Goal: Task Accomplishment & Management: Complete application form

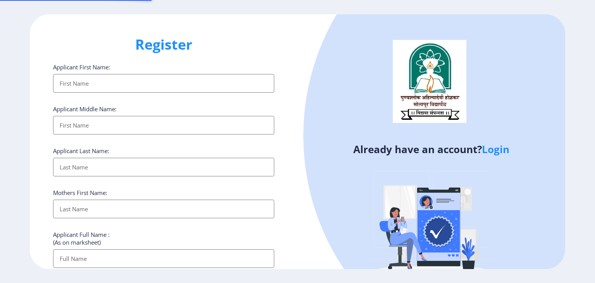
select select
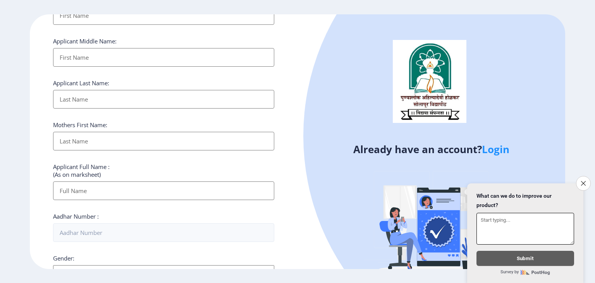
scroll to position [68, 0]
click at [497, 149] on link "Login" at bounding box center [495, 149] width 27 height 14
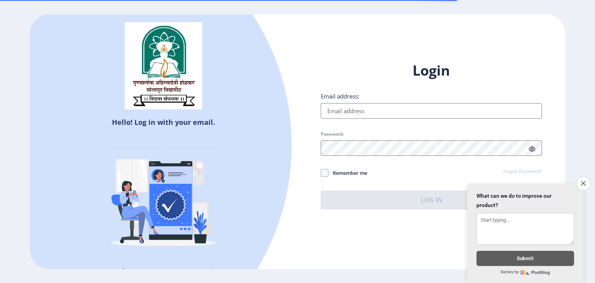
click at [392, 112] on input "Email address:" at bounding box center [431, 110] width 221 height 15
type input "[EMAIL_ADDRESS][DOMAIN_NAME]"
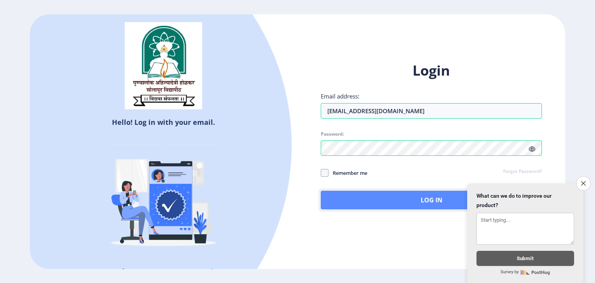
click at [369, 195] on button "Log In" at bounding box center [431, 199] width 221 height 19
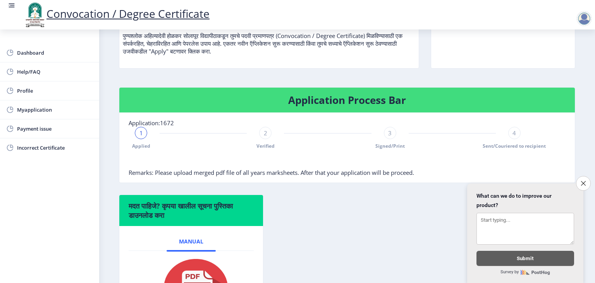
scroll to position [109, 0]
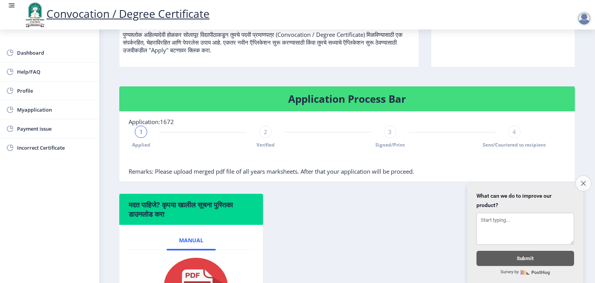
click at [581, 180] on icon "Close survey" at bounding box center [582, 182] width 5 height 5
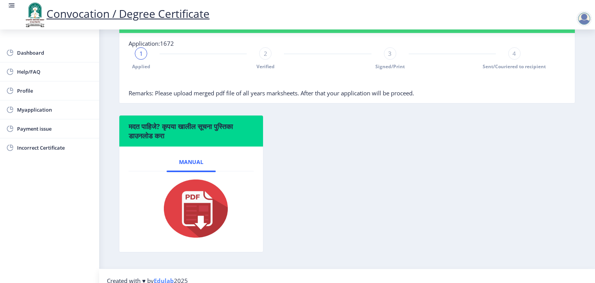
scroll to position [188, 0]
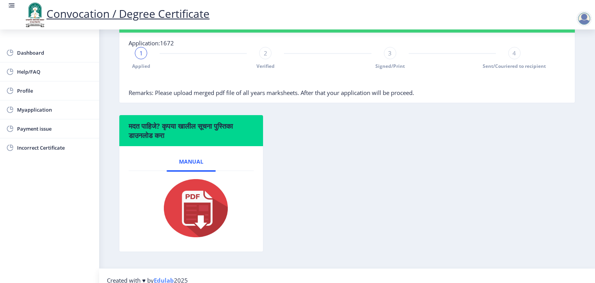
click at [316, 86] on div at bounding box center [328, 80] width 398 height 15
click at [134, 69] on div "1 Applied 2 Verified 3 Signed/Print 4 Sent/Couriered to recipient" at bounding box center [328, 58] width 398 height 22
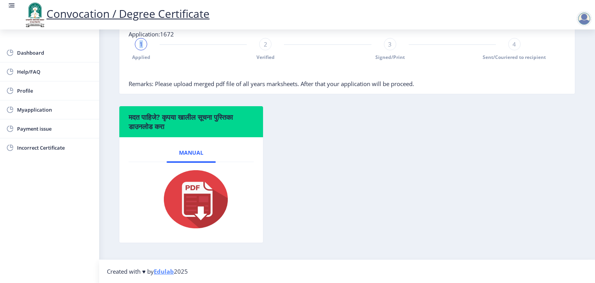
click at [196, 194] on img at bounding box center [190, 199] width 77 height 62
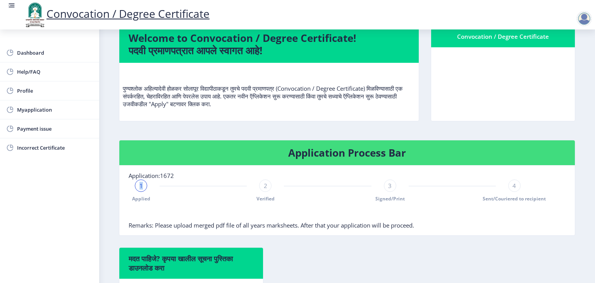
scroll to position [53, 0]
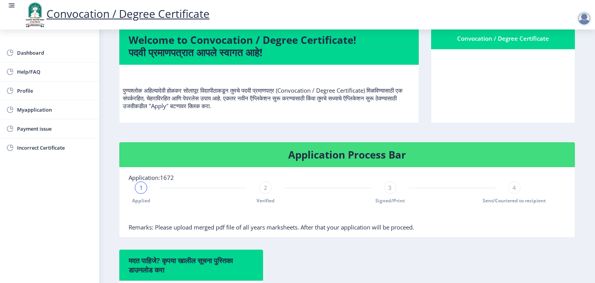
click at [513, 75] on nb-card-body at bounding box center [503, 86] width 144 height 74
click at [488, 43] on div "Convocation / Degree Certificate" at bounding box center [502, 38] width 125 height 9
click at [34, 113] on span "Myapplication" at bounding box center [55, 109] width 76 height 9
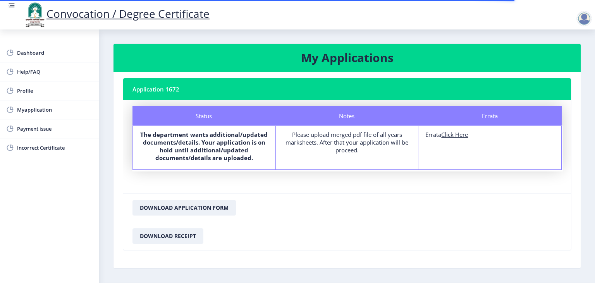
click at [447, 134] on u "Click Here" at bounding box center [454, 134] width 27 height 8
select select
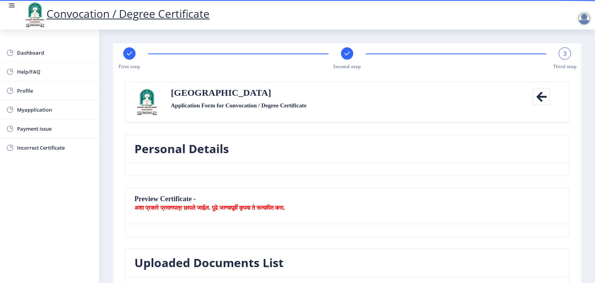
click at [560, 52] on div "3" at bounding box center [564, 53] width 12 height 12
click at [542, 98] on icon at bounding box center [540, 96] width 17 height 17
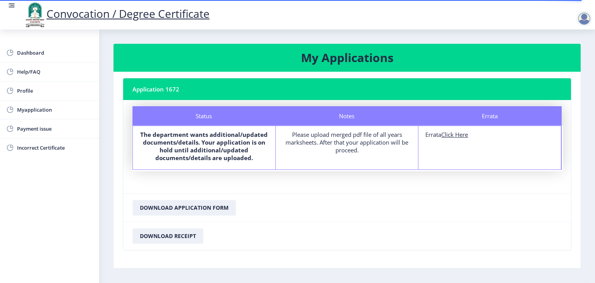
scroll to position [25, 0]
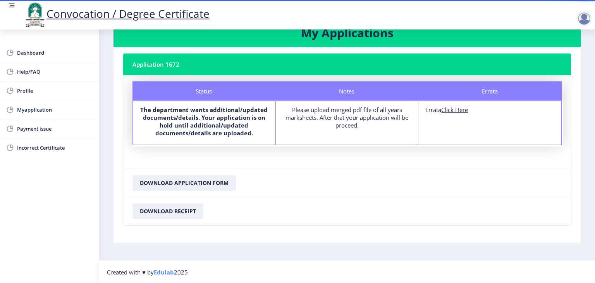
click at [221, 115] on b "The department wants additional/updated documents/details. Your application is …" at bounding box center [203, 121] width 127 height 31
click at [454, 108] on u "Click Here" at bounding box center [454, 110] width 27 height 8
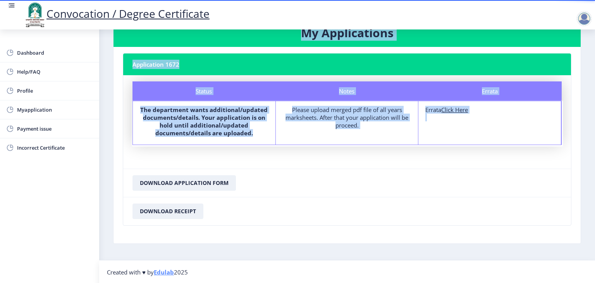
select select "Regular"
select select "2021"
select select "March"
select select "Grade A+"
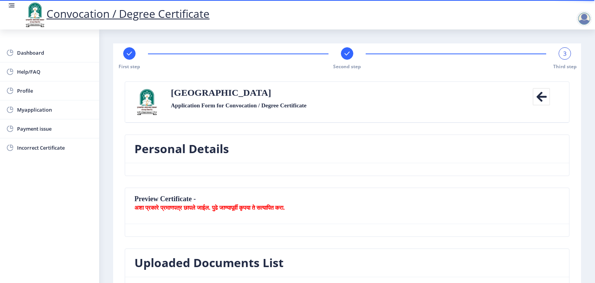
click at [563, 55] on span "3" at bounding box center [564, 54] width 3 height 8
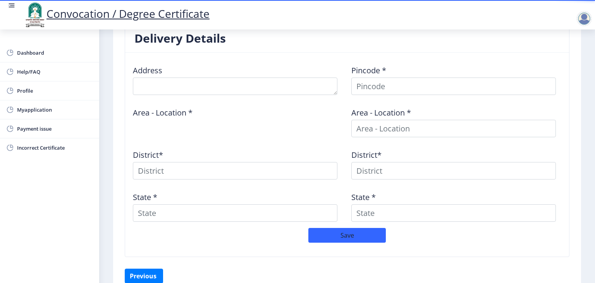
scroll to position [340, 0]
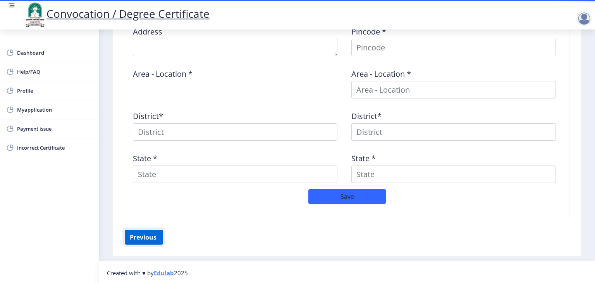
click at [147, 237] on button "Previous ‍" at bounding box center [144, 237] width 38 height 15
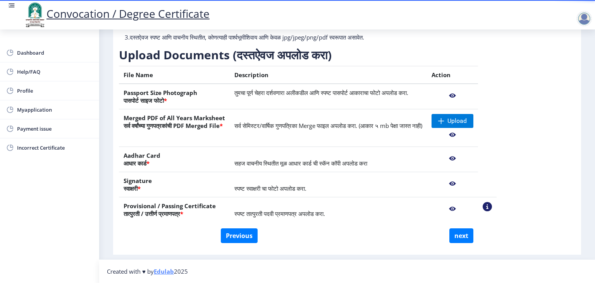
scroll to position [96, 0]
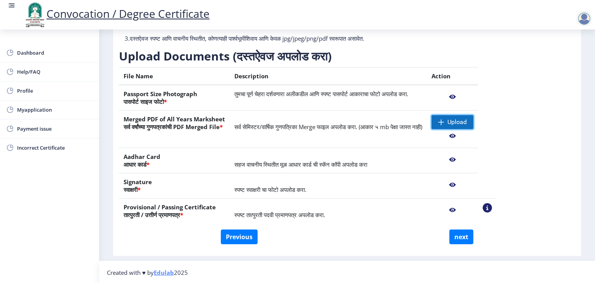
click at [444, 123] on span at bounding box center [441, 122] width 6 height 6
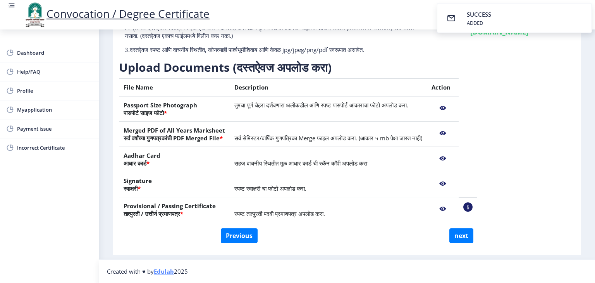
scroll to position [84, 0]
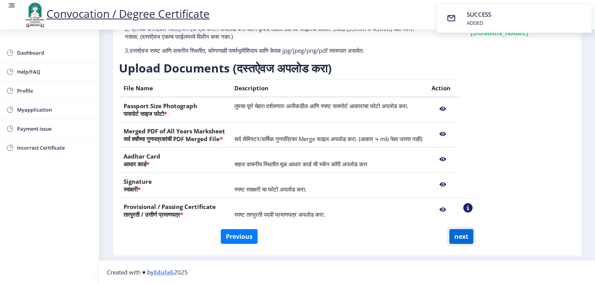
click at [461, 236] on button "next" at bounding box center [461, 236] width 24 height 15
select select
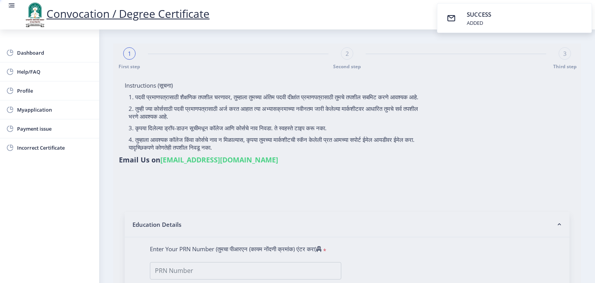
select select
type input "[PERSON_NAME] [PERSON_NAME]"
type input "[PERSON_NAME]"
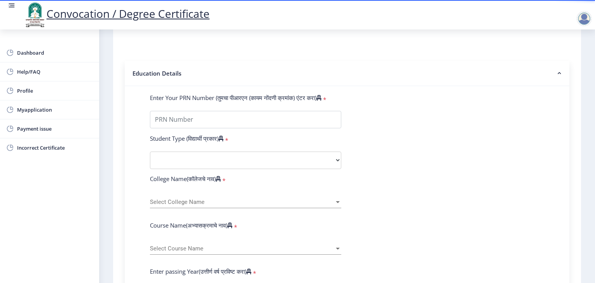
scroll to position [157, 0]
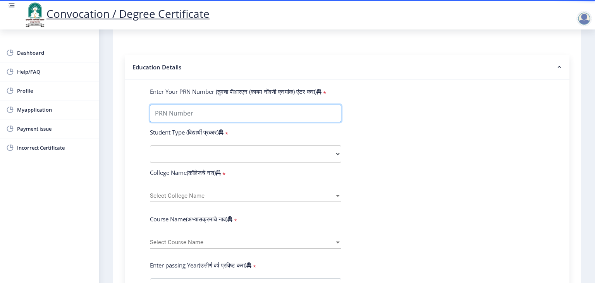
click at [251, 108] on input "Enter Your PRN Number (तुमचा पीआरएन (कायम नोंदणी क्रमांक) एंटर करा)" at bounding box center [245, 113] width 191 height 17
click at [216, 113] on input "Enter Your PRN Number (तुमचा पीआरएन (कायम नोंदणी क्रमांक) एंटर करा)" at bounding box center [245, 113] width 191 height 17
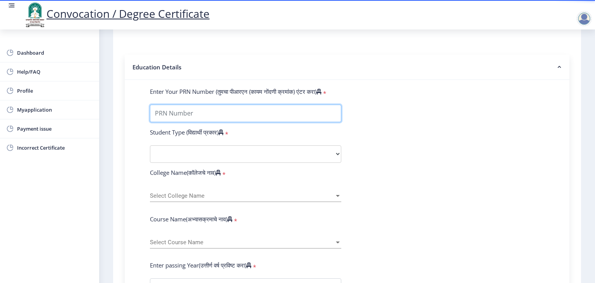
click at [216, 113] on input "Enter Your PRN Number (तुमचा पीआरएन (कायम नोंदणी क्रमांक) एंटर करा)" at bounding box center [245, 113] width 191 height 17
click at [193, 105] on input "Enter Your PRN Number (तुमचा पीआरएन (कायम नोंदणी क्रमांक) एंटर करा)" at bounding box center [245, 113] width 191 height 17
type input "2018032500001963"
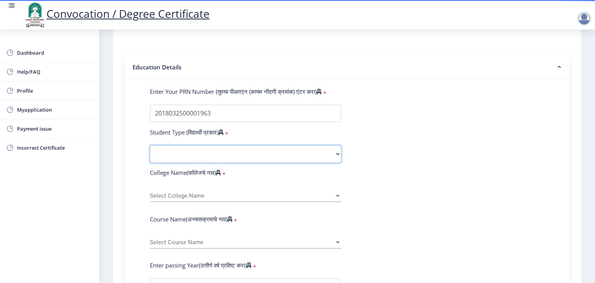
click at [203, 145] on select "Select Student Type Regular External" at bounding box center [245, 153] width 191 height 17
select select "Regular"
click at [150, 145] on select "Select Student Type Regular External" at bounding box center [245, 153] width 191 height 17
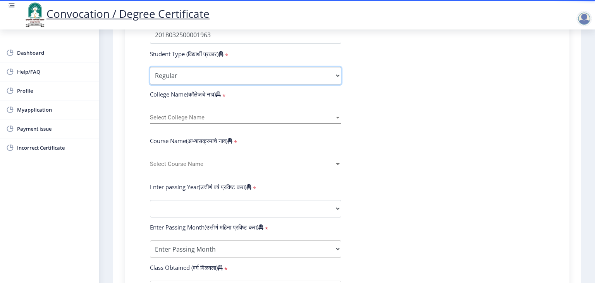
scroll to position [236, 0]
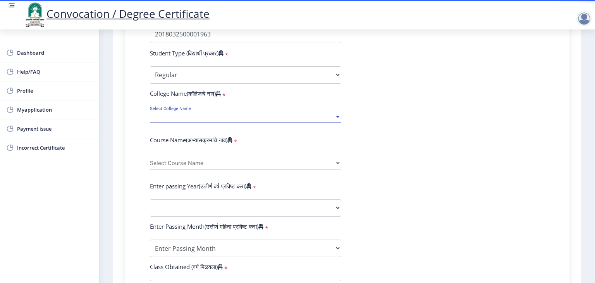
click at [215, 113] on span "Select College Name" at bounding box center [242, 116] width 184 height 7
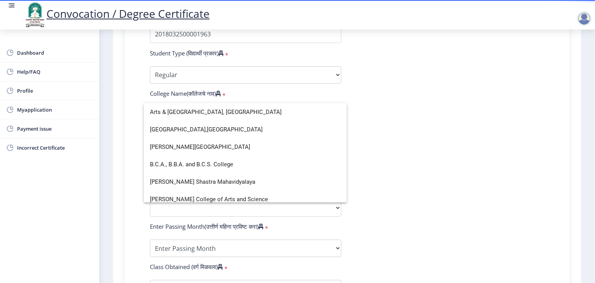
scroll to position [0, 0]
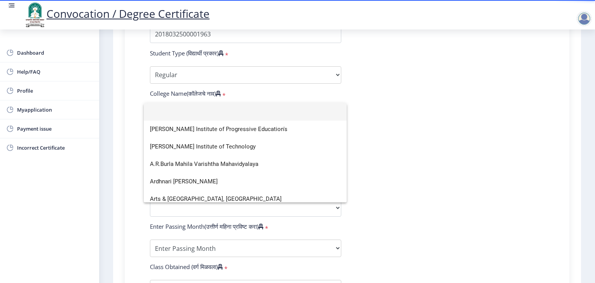
click at [180, 98] on div at bounding box center [297, 141] width 595 height 283
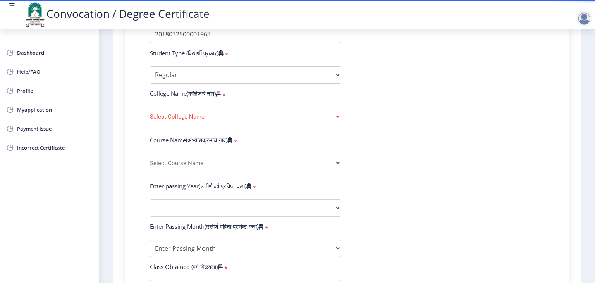
click at [177, 107] on div "Select College Name Select College Name" at bounding box center [245, 114] width 191 height 16
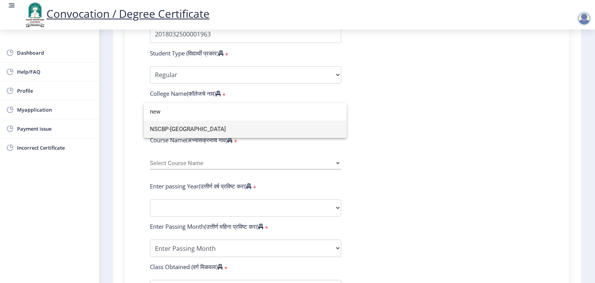
type input "new"
click at [175, 128] on span "NSCBP-[GEOGRAPHIC_DATA]" at bounding box center [245, 128] width 190 height 17
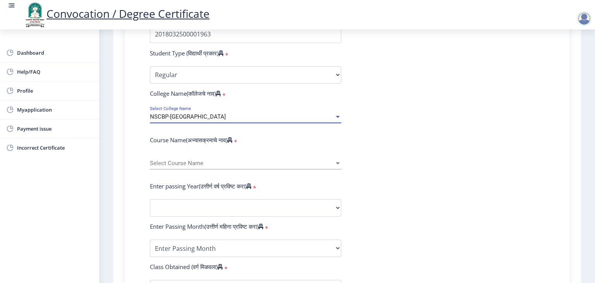
click at [334, 160] on div at bounding box center [337, 163] width 7 height 7
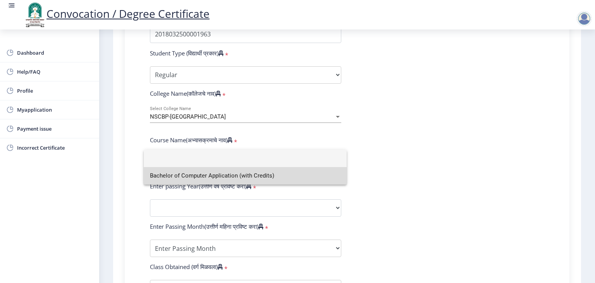
click at [257, 172] on span "Bachelor of Computer Application (with Credits)" at bounding box center [245, 175] width 190 height 17
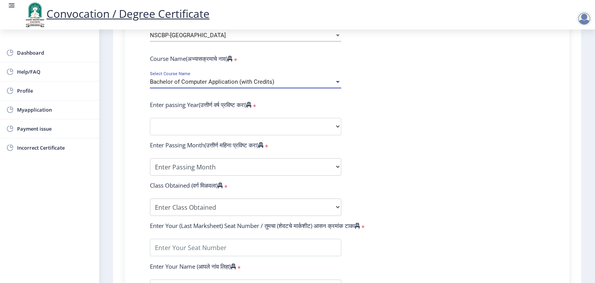
scroll to position [318, 0]
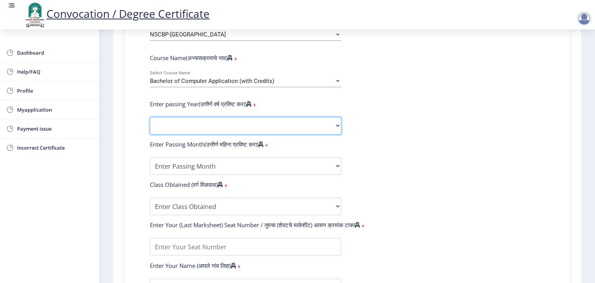
click at [218, 118] on select "2025 2024 2023 2022 2021 2020 2019 2018 2017 2016 2015 2014 2013 2012 2011 2010…" at bounding box center [245, 125] width 191 height 17
select select "2021"
click at [150, 117] on select "2025 2024 2023 2022 2021 2020 2019 2018 2017 2016 2015 2014 2013 2012 2011 2010…" at bounding box center [245, 125] width 191 height 17
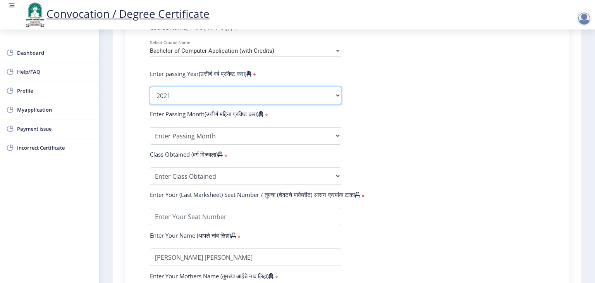
scroll to position [353, 0]
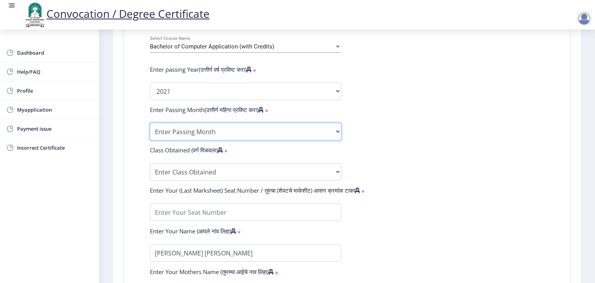
click at [181, 125] on select "Enter Passing Month March April May October November December" at bounding box center [245, 131] width 191 height 17
click at [178, 123] on select "Enter Passing Month March April May October November December" at bounding box center [245, 131] width 191 height 17
click at [178, 129] on select "Enter Passing Month March April May October November December" at bounding box center [245, 131] width 191 height 17
select select "March"
click at [150, 123] on select "Enter Passing Month March April May October November December" at bounding box center [245, 131] width 191 height 17
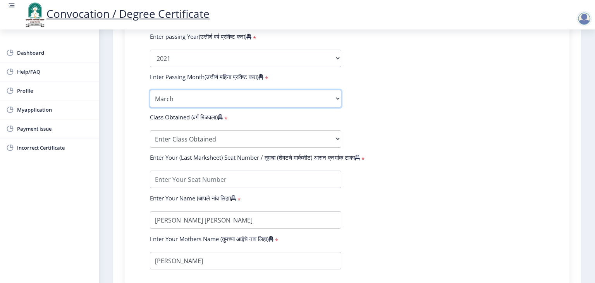
scroll to position [387, 0]
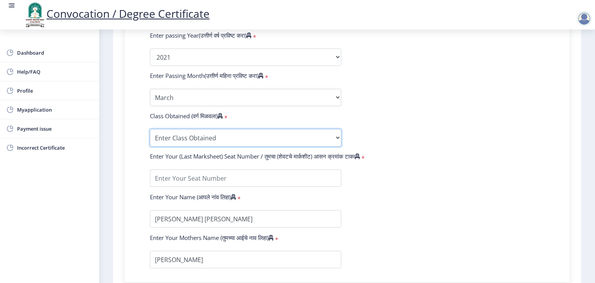
click at [185, 131] on select "Enter Class Obtained FIRST CLASS WITH DISTINCTION FIRST CLASS HIGHER SECOND CLA…" at bounding box center [245, 137] width 191 height 17
select select "Grade A+"
click at [150, 129] on select "Enter Class Obtained FIRST CLASS WITH DISTINCTION FIRST CLASS HIGHER SECOND CLA…" at bounding box center [245, 137] width 191 height 17
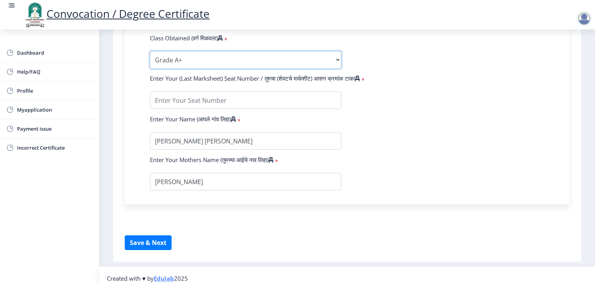
scroll to position [466, 0]
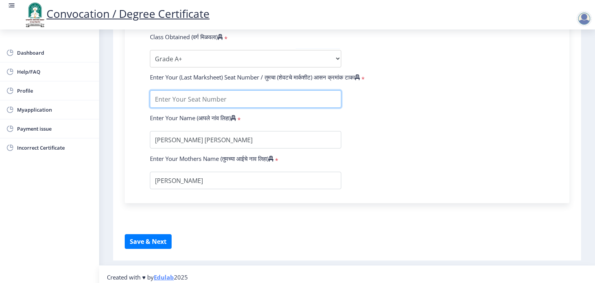
click at [180, 94] on input "textarea" at bounding box center [245, 98] width 191 height 17
type input "1800196"
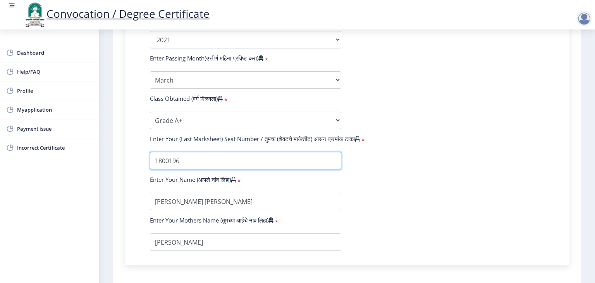
scroll to position [466, 0]
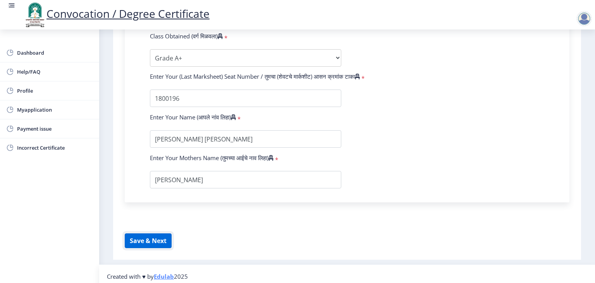
click at [147, 235] on button "Save & Next" at bounding box center [148, 240] width 47 height 15
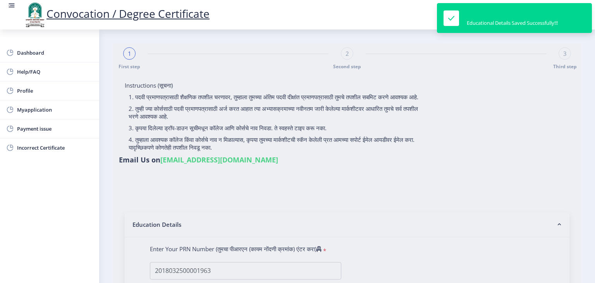
select select
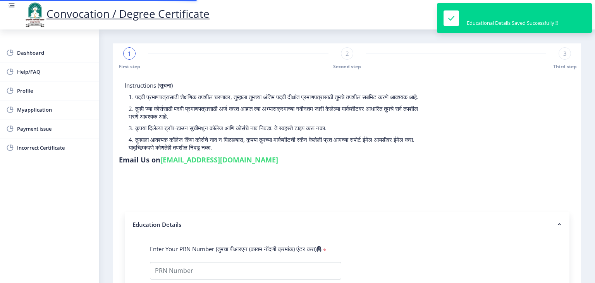
type input "2018032500001963"
select select "Regular"
select select "2021"
select select "March"
select select "Grade A+"
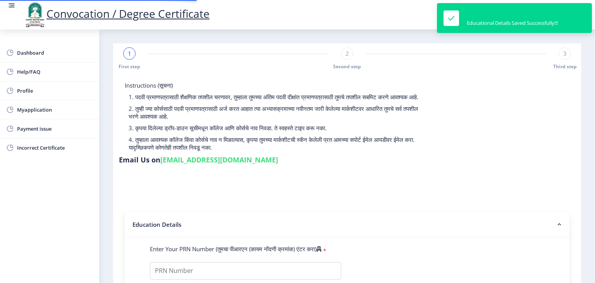
type input "1800196"
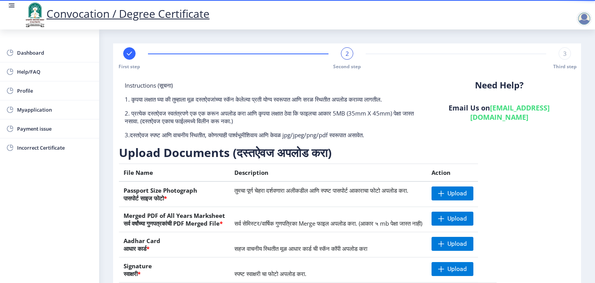
click at [348, 53] on div "2" at bounding box center [347, 53] width 12 height 12
click at [564, 56] on span "3" at bounding box center [564, 54] width 3 height 8
click at [345, 55] on span "2" at bounding box center [346, 54] width 3 height 8
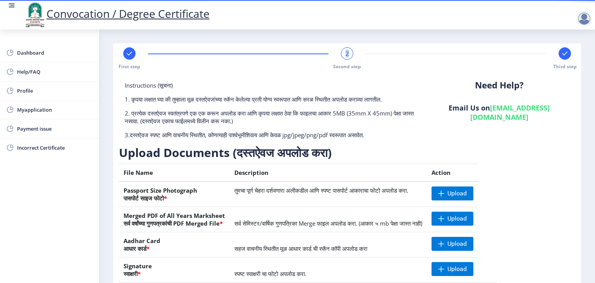
click at [345, 55] on span "2" at bounding box center [346, 54] width 3 height 8
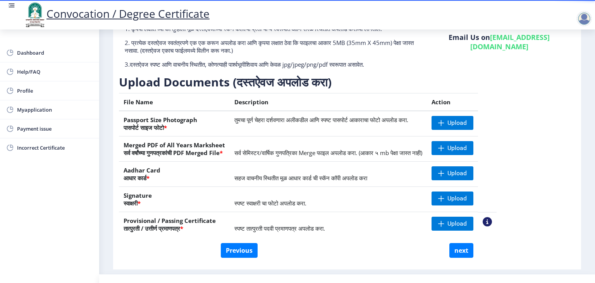
scroll to position [71, 0]
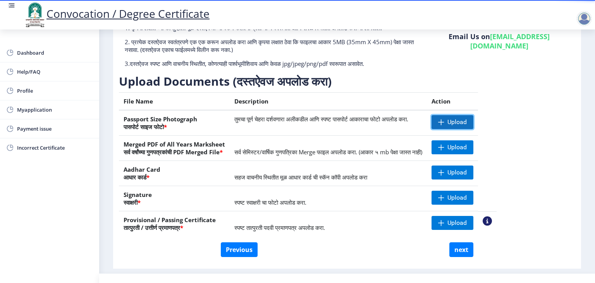
click at [472, 123] on span "Upload" at bounding box center [452, 122] width 42 height 14
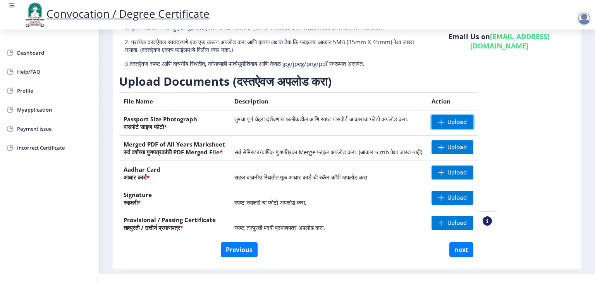
scroll to position [84, 0]
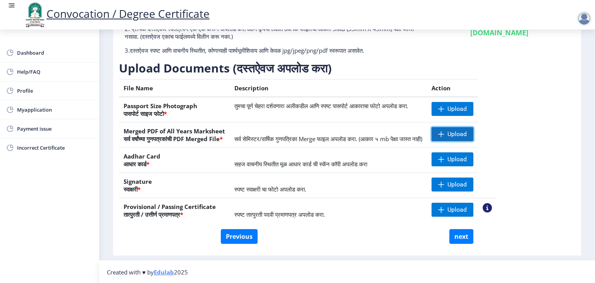
click at [472, 132] on span "Upload" at bounding box center [452, 134] width 42 height 14
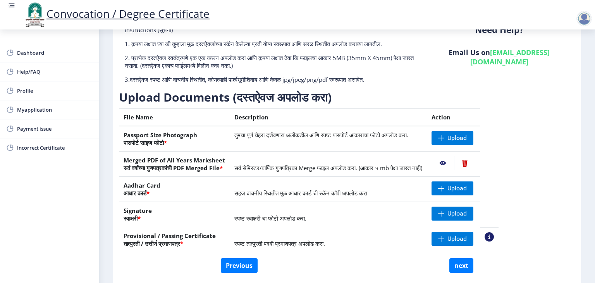
scroll to position [56, 0]
click at [444, 135] on span at bounding box center [441, 137] width 6 height 6
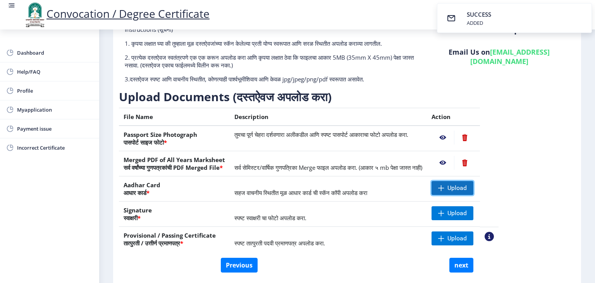
click at [466, 185] on span "Upload" at bounding box center [456, 188] width 19 height 8
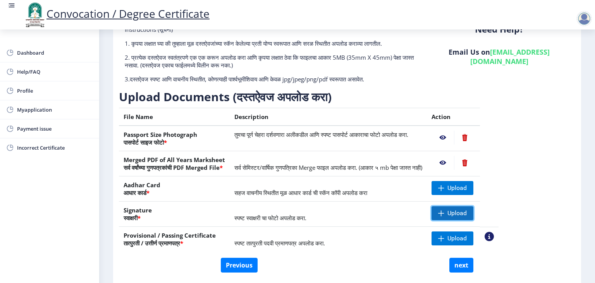
click at [461, 212] on span "Upload" at bounding box center [452, 213] width 42 height 14
click at [466, 184] on span "Upload" at bounding box center [456, 188] width 19 height 8
click at [466, 212] on span "Upload" at bounding box center [456, 213] width 19 height 8
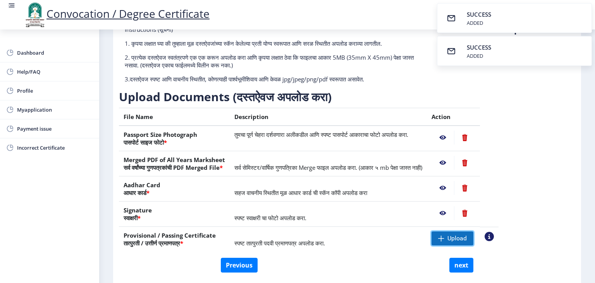
click at [470, 233] on span "Upload" at bounding box center [452, 238] width 42 height 14
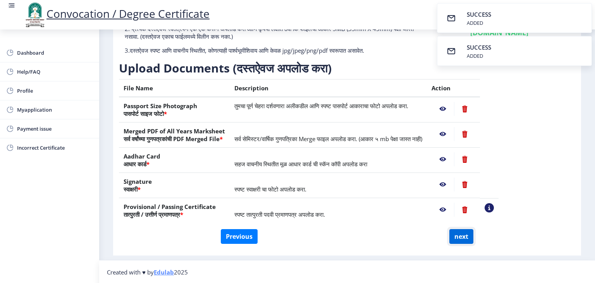
click at [453, 237] on button "next" at bounding box center [461, 236] width 24 height 15
select select
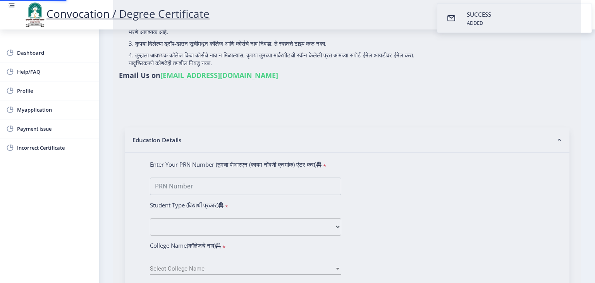
scroll to position [0, 0]
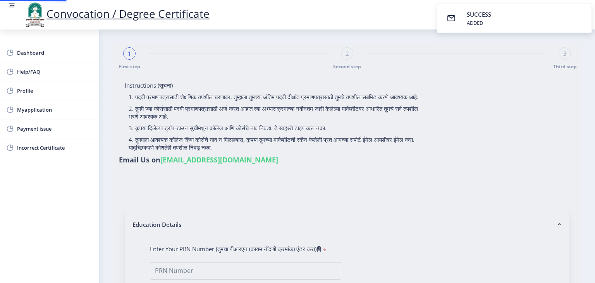
select select
type input "[PERSON_NAME] [PERSON_NAME]"
type input "[PERSON_NAME]"
select select
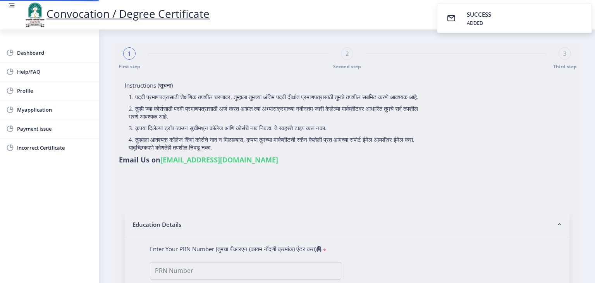
select select
type input "[PERSON_NAME] [PERSON_NAME]"
type input "[PERSON_NAME]"
type input "2018032500001963"
select select "Regular"
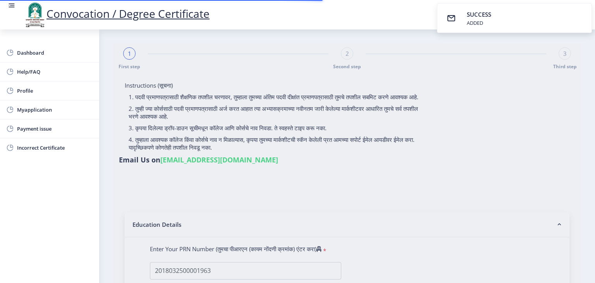
select select "2021"
select select "March"
select select "Grade A+"
type input "1800196"
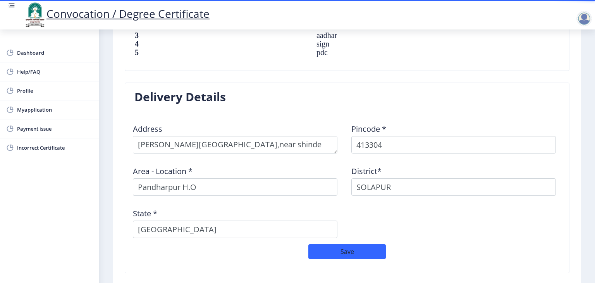
scroll to position [644, 0]
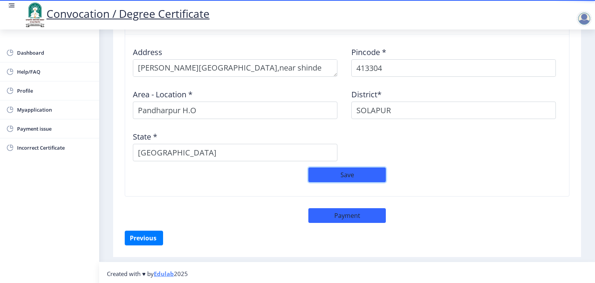
click at [347, 173] on button "Save" at bounding box center [346, 174] width 77 height 15
click at [353, 169] on button "Save" at bounding box center [346, 174] width 77 height 15
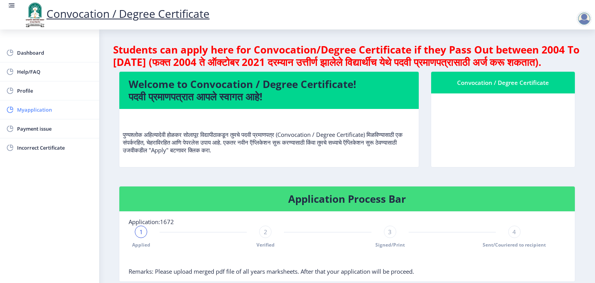
click at [36, 112] on span "Myapplication" at bounding box center [55, 109] width 76 height 9
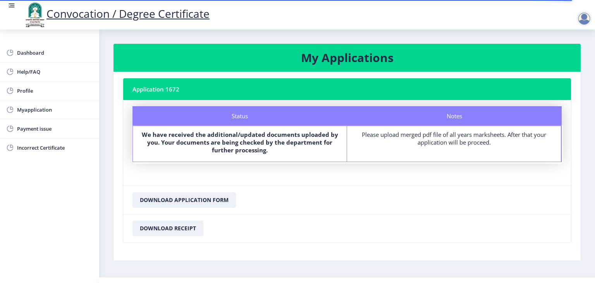
scroll to position [17, 0]
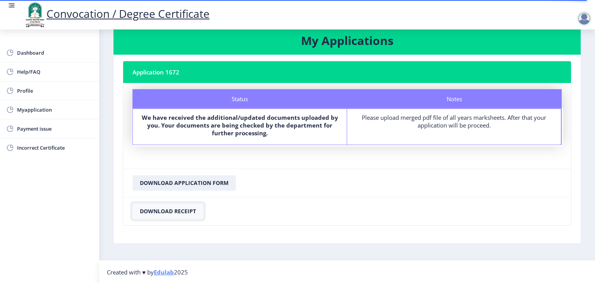
click at [185, 207] on button "Download Receipt" at bounding box center [167, 210] width 71 height 15
click at [45, 109] on span "Myapplication" at bounding box center [55, 109] width 76 height 9
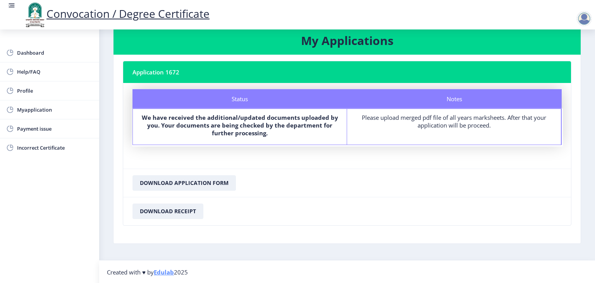
scroll to position [0, 0]
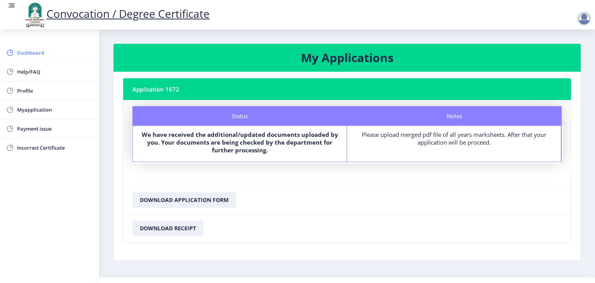
click at [37, 52] on span "Dashboard" at bounding box center [55, 52] width 76 height 9
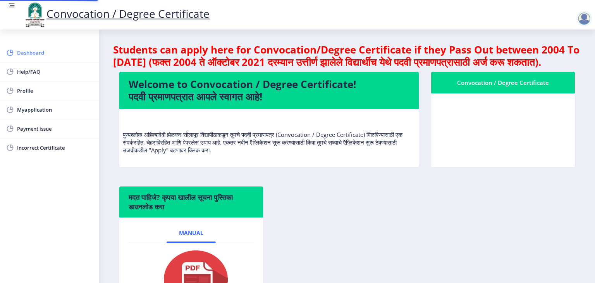
click at [37, 52] on span "Dashboard" at bounding box center [55, 52] width 76 height 9
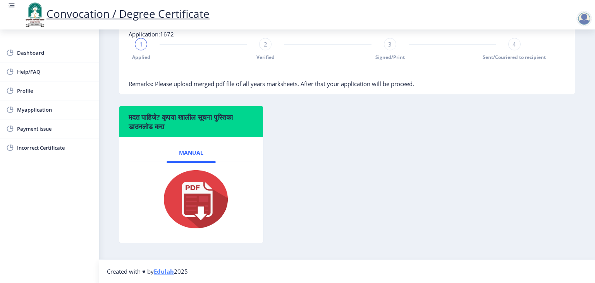
scroll to position [78, 0]
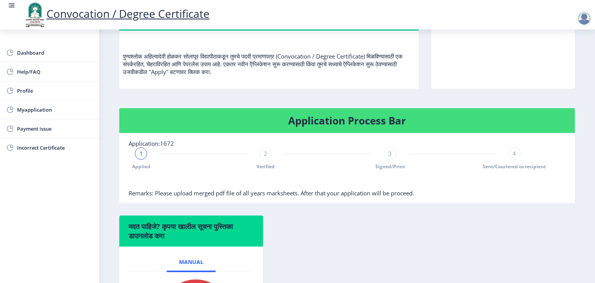
click at [335, 127] on h4 "Application Process Bar" at bounding box center [347, 120] width 437 height 12
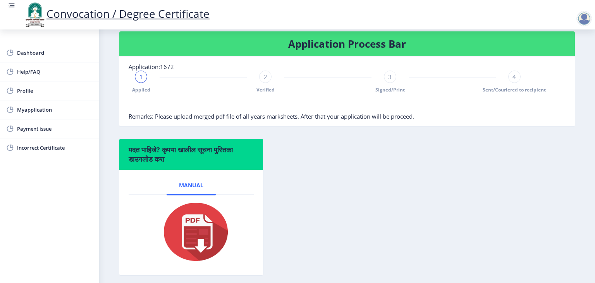
scroll to position [153, 0]
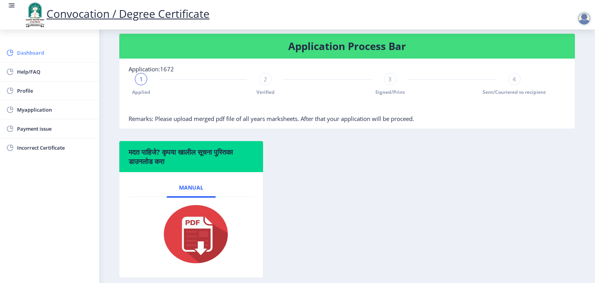
click at [31, 50] on span "Dashboard" at bounding box center [55, 52] width 76 height 9
click at [163, 161] on h6 "मदत पाहिजे? कृपया खालील सूचना पुस्तिका डाउनलोड करा" at bounding box center [191, 156] width 125 height 19
click at [276, 95] on div "1 Applied 2 Verified 3 Signed/Print 4 Sent/Couriered to recipient" at bounding box center [328, 84] width 398 height 22
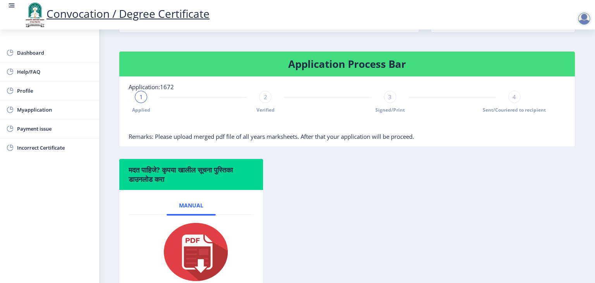
scroll to position [135, 0]
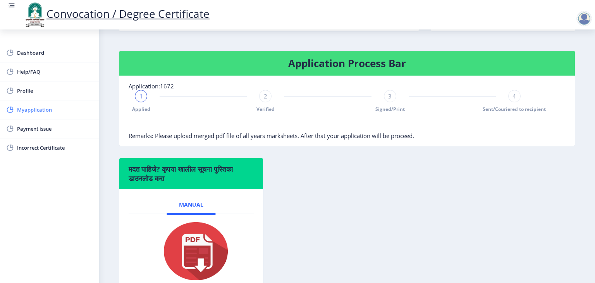
click at [33, 107] on span "Myapplication" at bounding box center [55, 109] width 76 height 9
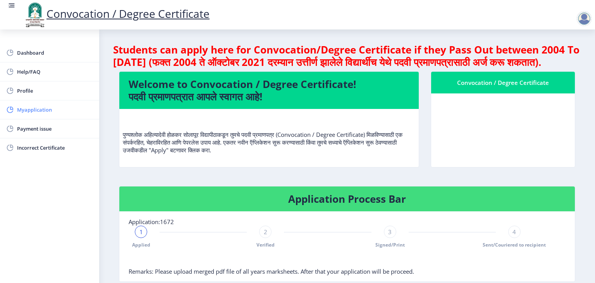
click at [33, 107] on span "Myapplication" at bounding box center [55, 109] width 76 height 9
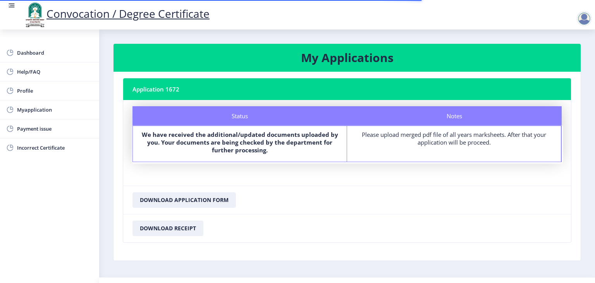
click at [453, 156] on div "Notes Please upload merged pdf file of all years marksheets. After that your ap…" at bounding box center [454, 144] width 214 height 36
click at [583, 21] on div at bounding box center [583, 18] width 15 height 15
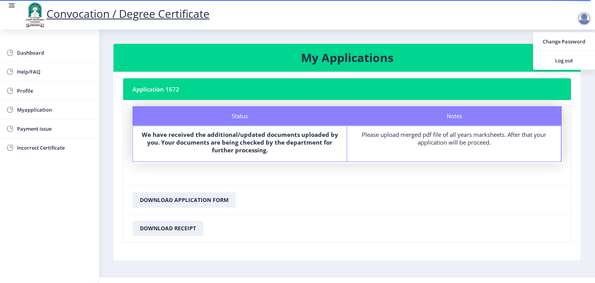
scroll to position [17, 0]
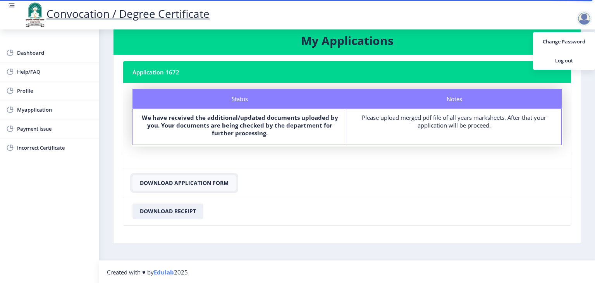
click at [189, 180] on button "Download Application Form" at bounding box center [183, 182] width 103 height 15
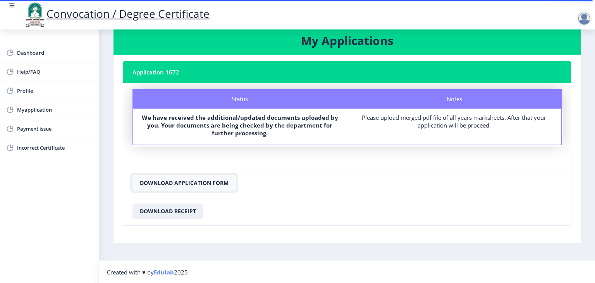
click at [189, 180] on button "Download Application Form" at bounding box center [183, 182] width 103 height 15
click at [17, 90] on span "Profile" at bounding box center [55, 90] width 76 height 9
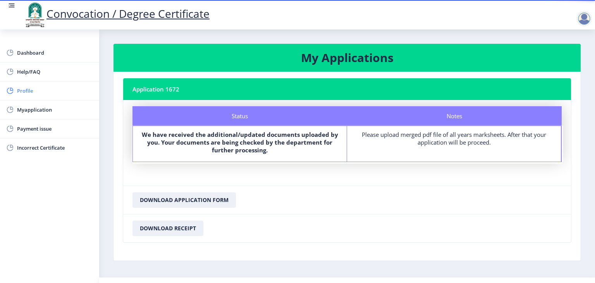
click at [17, 90] on span "Profile" at bounding box center [55, 90] width 76 height 9
select select
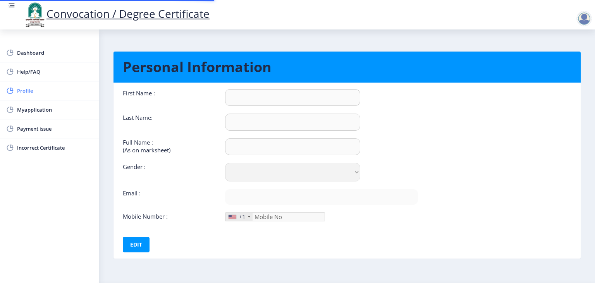
type input "[PERSON_NAME]"
type input "Shinde"
type input "[PERSON_NAME] [PERSON_NAME]"
select select "[DEMOGRAPHIC_DATA]"
type input "[EMAIL_ADDRESS][DOMAIN_NAME]"
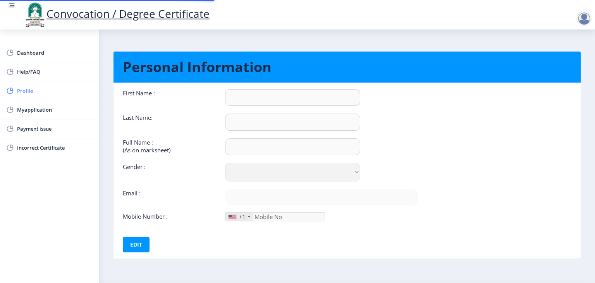
type input "7841058533"
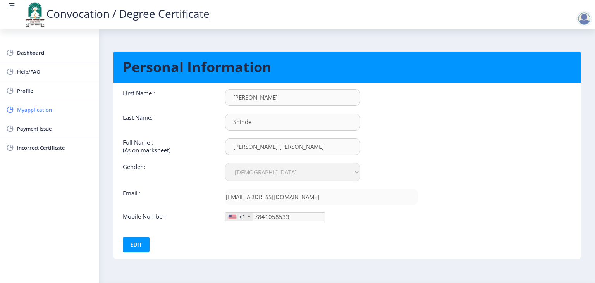
click at [27, 105] on span "Myapplication" at bounding box center [55, 109] width 76 height 9
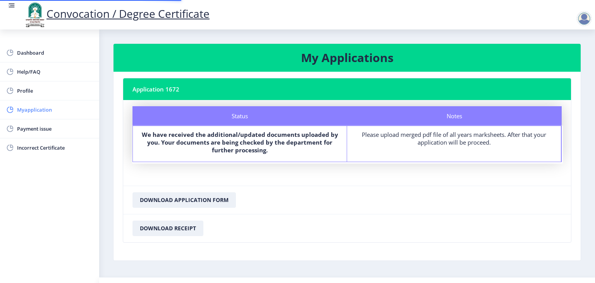
click at [27, 105] on span "Myapplication" at bounding box center [55, 109] width 76 height 9
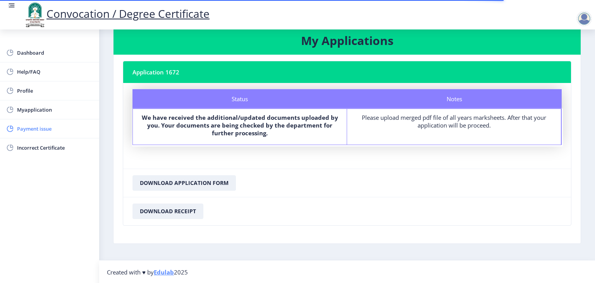
click at [42, 132] on span "Payment issue" at bounding box center [55, 128] width 76 height 9
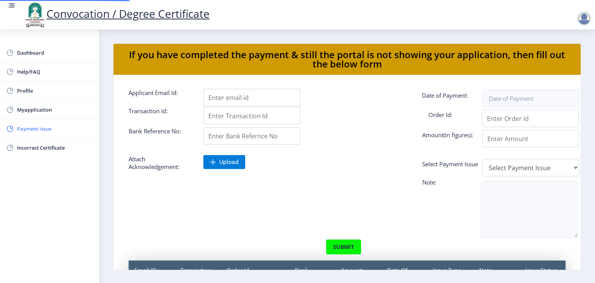
click at [42, 132] on span "Payment issue" at bounding box center [55, 128] width 76 height 9
click at [47, 143] on span "Incorrect Certificate" at bounding box center [55, 147] width 76 height 9
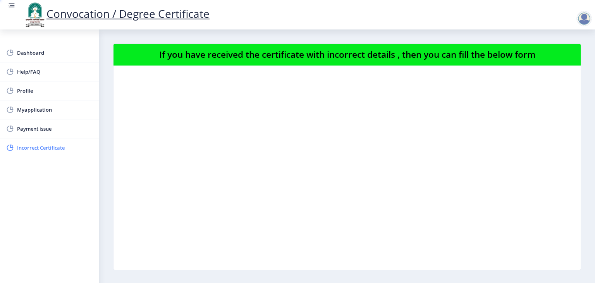
click at [47, 143] on span "Incorrect Certificate" at bounding box center [55, 147] width 76 height 9
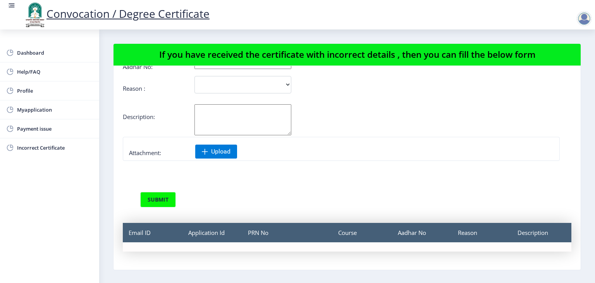
scroll to position [82, 0]
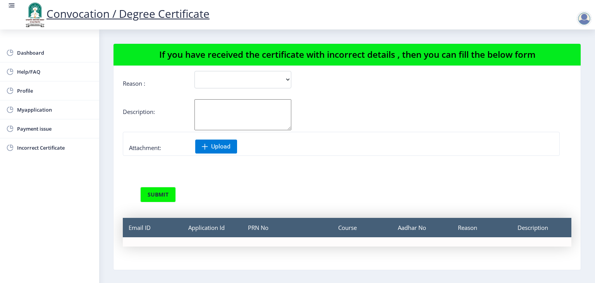
click at [204, 226] on div "Application Id" at bounding box center [212, 227] width 60 height 19
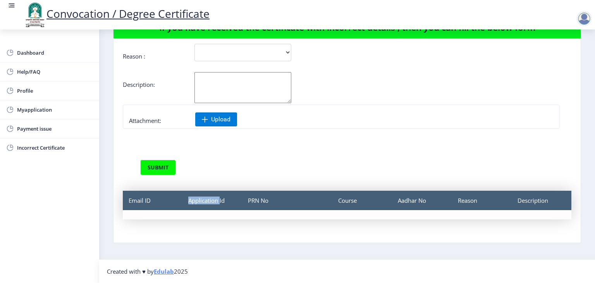
scroll to position [0, 0]
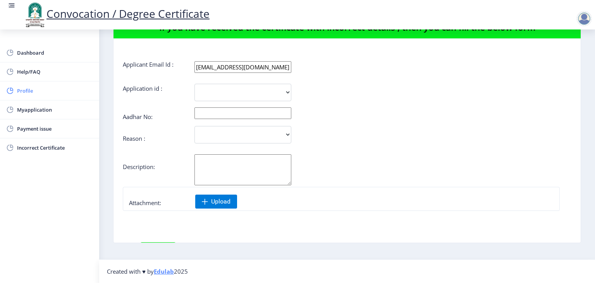
click at [20, 92] on span "Profile" at bounding box center [55, 90] width 76 height 9
select select
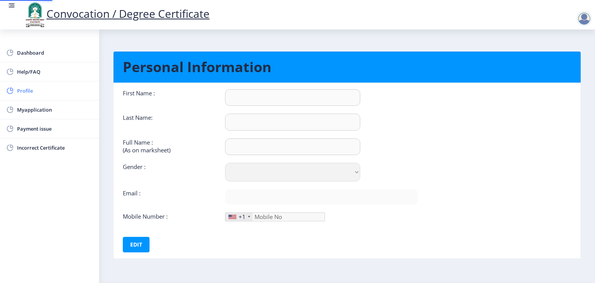
click at [20, 92] on span "Profile" at bounding box center [55, 90] width 76 height 9
type input "[PERSON_NAME]"
type input "Shinde"
type input "[PERSON_NAME] [PERSON_NAME]"
select select "[DEMOGRAPHIC_DATA]"
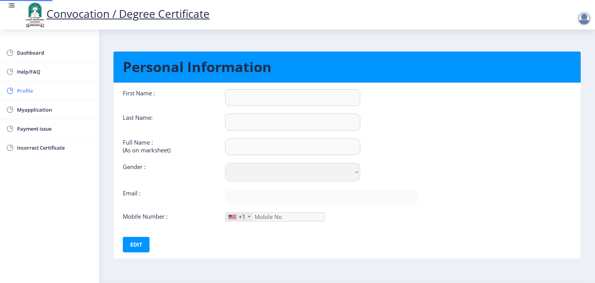
type input "[EMAIL_ADDRESS][DOMAIN_NAME]"
type input "7841058533"
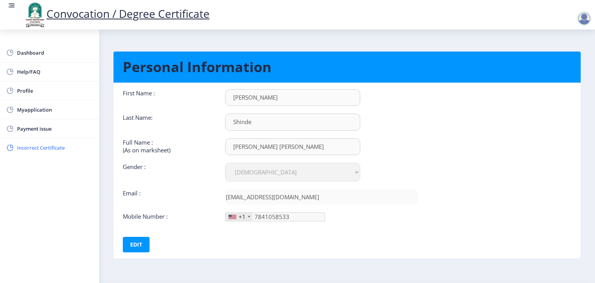
click at [44, 149] on span "Incorrect Certificate" at bounding box center [55, 147] width 76 height 9
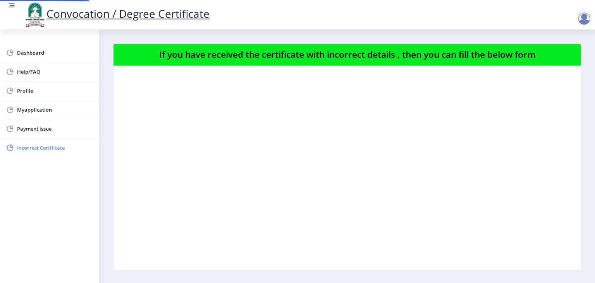
click at [44, 149] on span "Incorrect Certificate" at bounding box center [55, 147] width 76 height 9
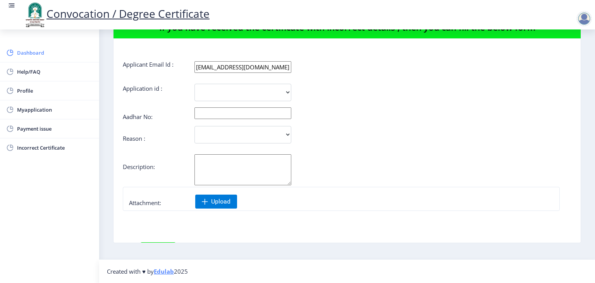
click at [17, 56] on span "Dashboard" at bounding box center [55, 52] width 76 height 9
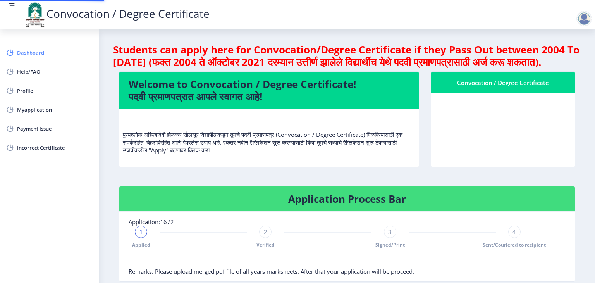
click at [17, 56] on span "Dashboard" at bounding box center [55, 52] width 76 height 9
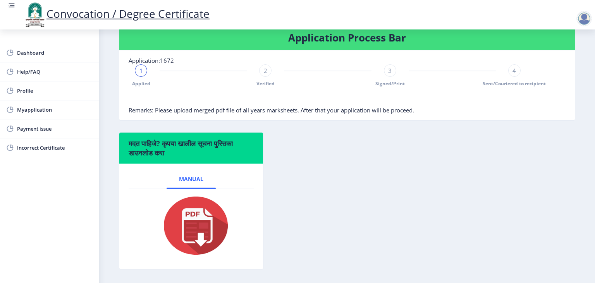
scroll to position [161, 0]
click at [264, 75] on span "2" at bounding box center [265, 71] width 3 height 8
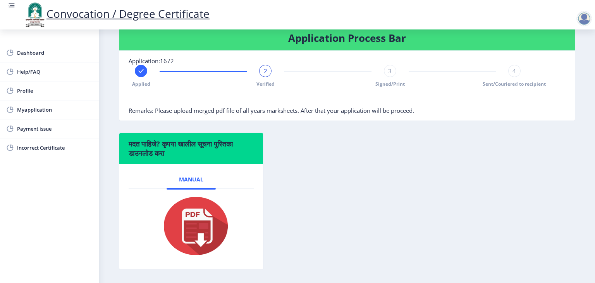
click at [142, 75] on rect at bounding box center [141, 71] width 8 height 8
click at [142, 75] on span "1" at bounding box center [140, 71] width 3 height 8
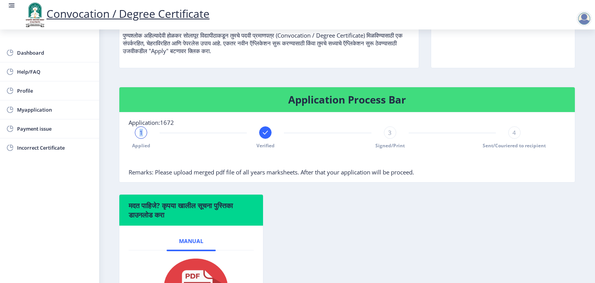
scroll to position [99, 0]
click at [141, 136] on span "1" at bounding box center [140, 133] width 3 height 8
click at [265, 136] on rect at bounding box center [265, 133] width 8 height 8
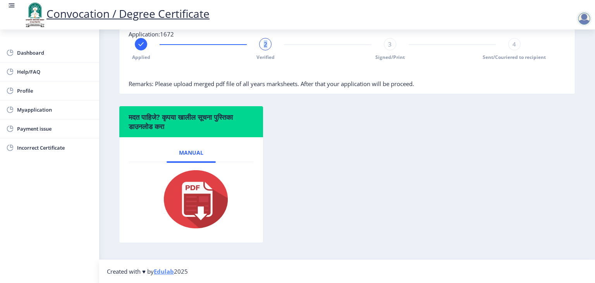
scroll to position [0, 0]
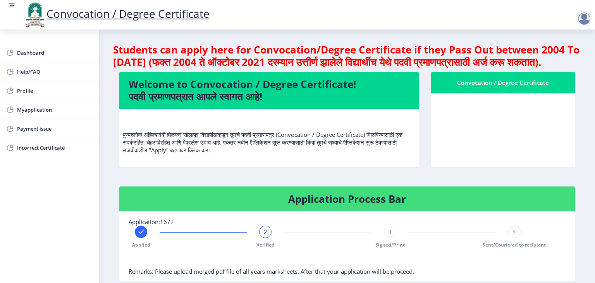
click at [276, 103] on h4 "Welcome to Convocation / Degree Certificate! पदवी प्रमाणपत्रात आपले स्वागत आहे!" at bounding box center [269, 90] width 281 height 25
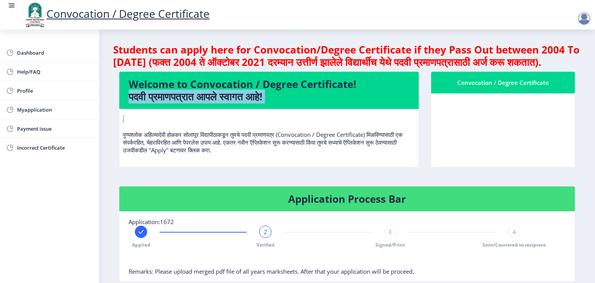
click at [276, 103] on h4 "Welcome to Convocation / Degree Certificate! पदवी प्रमाणपत्रात आपले स्वागत आहे!" at bounding box center [269, 90] width 281 height 25
click at [44, 108] on span "Myapplication" at bounding box center [55, 109] width 76 height 9
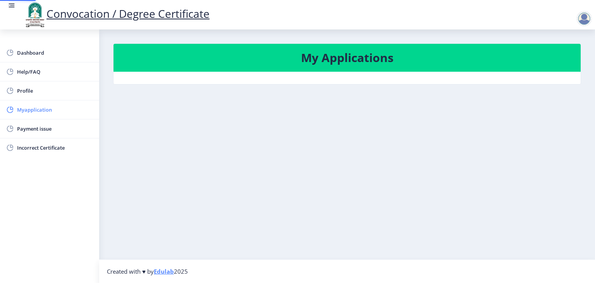
click at [44, 108] on span "Myapplication" at bounding box center [55, 109] width 76 height 9
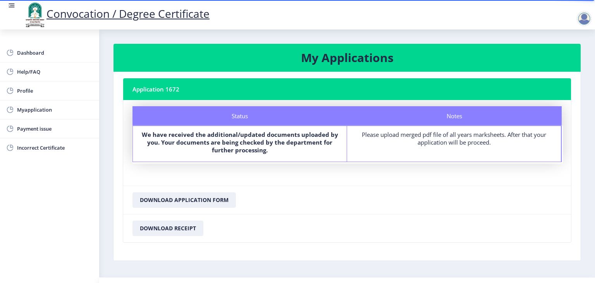
click at [256, 153] on b "We have received the additional/updated documents uploaded by you. Your documen…" at bounding box center [240, 141] width 196 height 23
click at [276, 151] on label "We have received the additional/updated documents uploaded by you. Your documen…" at bounding box center [240, 141] width 200 height 23
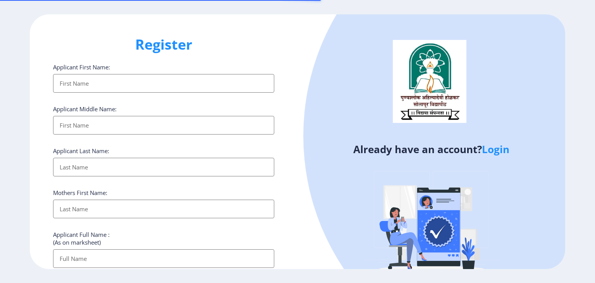
select select
click at [501, 153] on link "Login" at bounding box center [495, 149] width 27 height 14
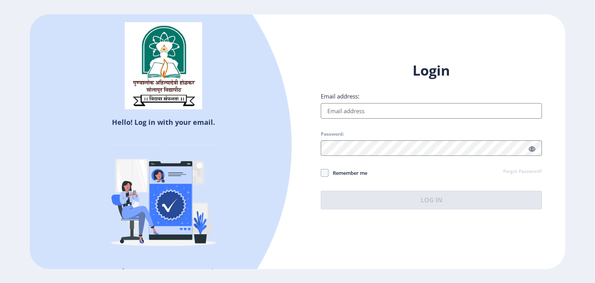
click at [358, 108] on input "Email address:" at bounding box center [431, 110] width 221 height 15
type input "[EMAIL_ADDRESS][DOMAIN_NAME]"
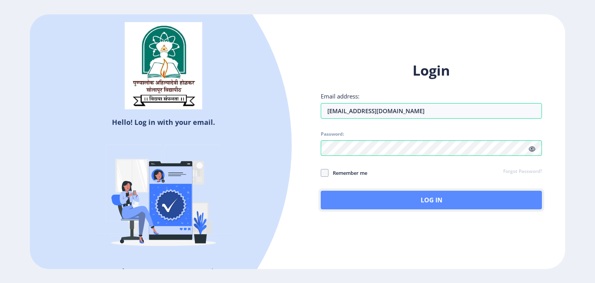
click at [398, 202] on button "Log In" at bounding box center [431, 199] width 221 height 19
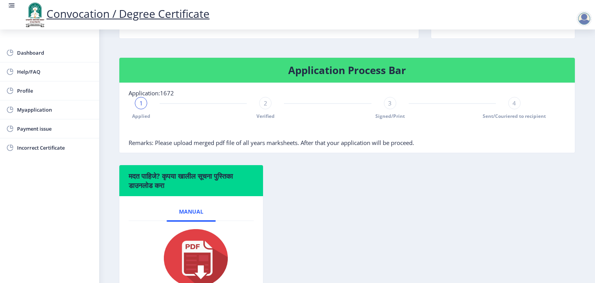
scroll to position [129, 0]
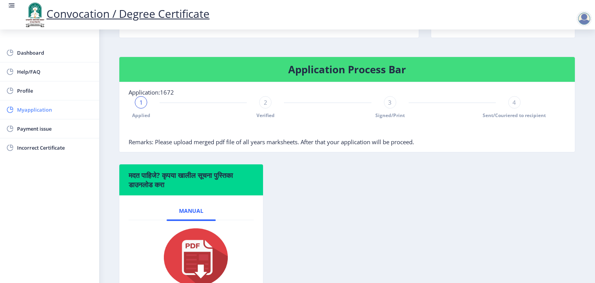
click at [67, 111] on span "Myapplication" at bounding box center [55, 109] width 76 height 9
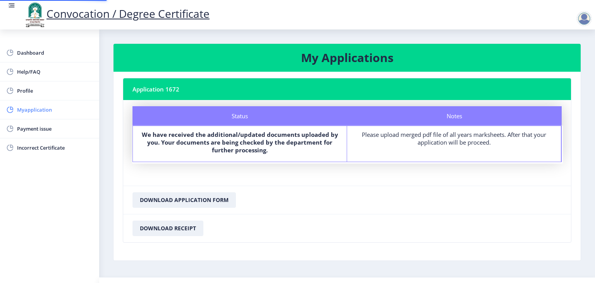
click at [67, 111] on span "Myapplication" at bounding box center [55, 109] width 76 height 9
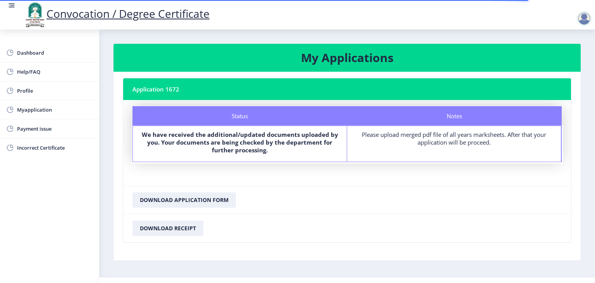
scroll to position [17, 0]
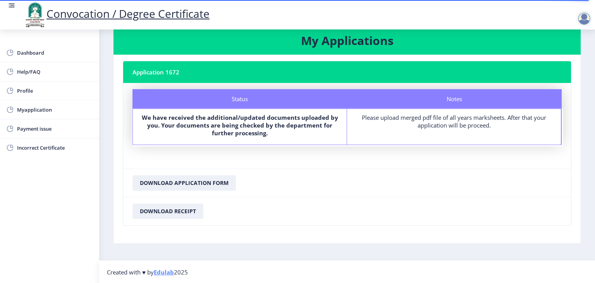
click at [412, 115] on div "Please upload merged pdf file of all years marksheets. After that your applicat…" at bounding box center [454, 120] width 200 height 15
click at [447, 121] on div "Please upload merged pdf file of all years marksheets. After that your applicat…" at bounding box center [454, 120] width 200 height 15
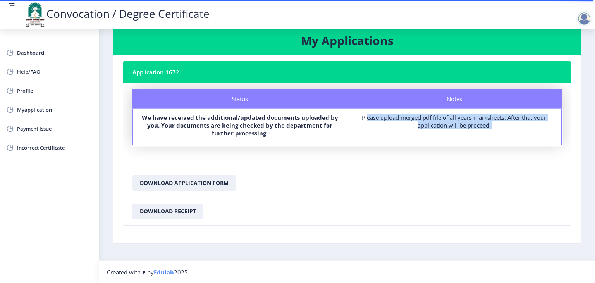
click at [447, 121] on div "Please upload merged pdf file of all years marksheets. After that your applicat…" at bounding box center [454, 120] width 200 height 15
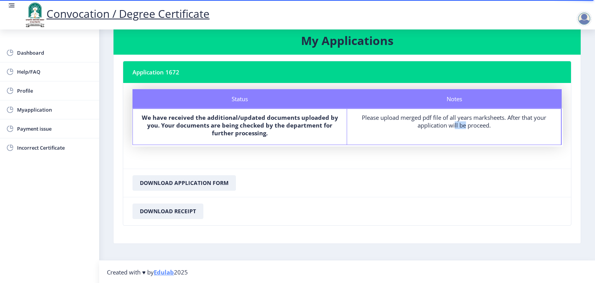
click at [447, 121] on div "Please upload merged pdf file of all years marksheets. After that your applicat…" at bounding box center [454, 120] width 200 height 15
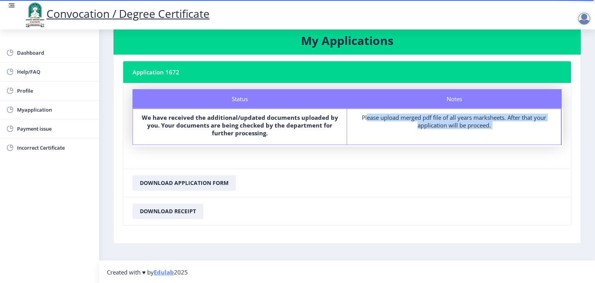
click at [447, 121] on div "Please upload merged pdf file of all years marksheets. After that your applicat…" at bounding box center [454, 120] width 200 height 15
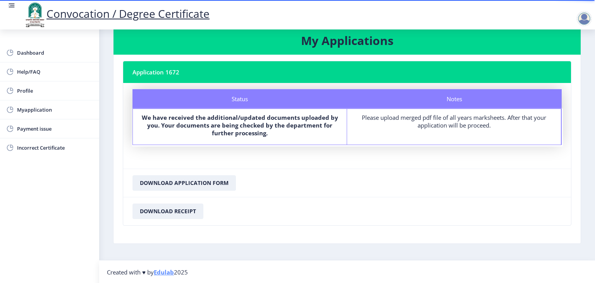
click at [258, 118] on b "We have received the additional/updated documents uploaded by you. Your documen…" at bounding box center [240, 124] width 196 height 23
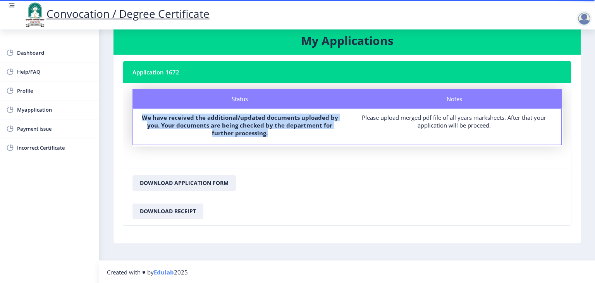
click at [258, 118] on b "We have received the additional/updated documents uploaded by you. Your documen…" at bounding box center [240, 124] width 196 height 23
click at [280, 131] on label "We have received the additional/updated documents uploaded by you. Your documen…" at bounding box center [240, 124] width 200 height 23
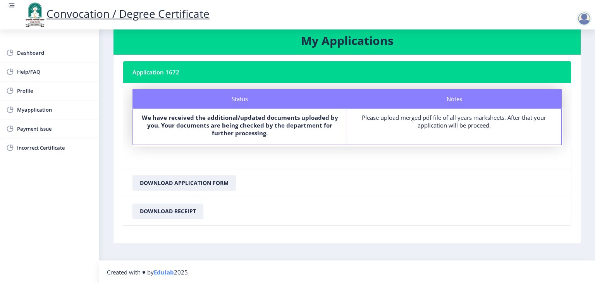
scroll to position [0, 0]
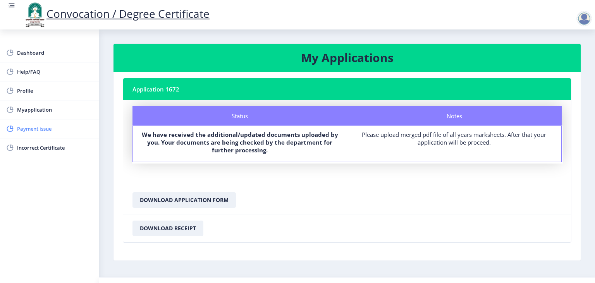
click at [41, 125] on span "Payment issue" at bounding box center [55, 128] width 76 height 9
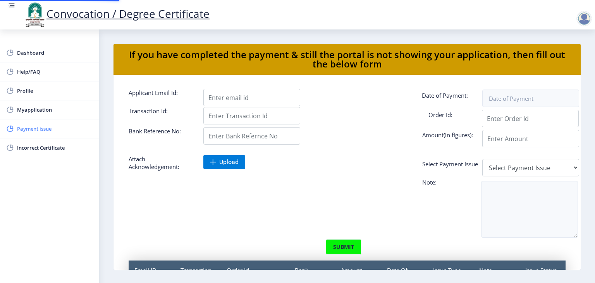
click at [41, 125] on span "Payment issue" at bounding box center [55, 128] width 76 height 9
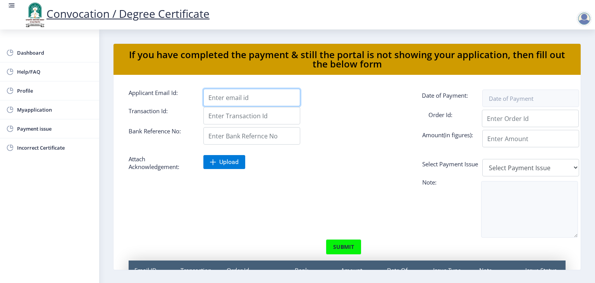
click at [239, 97] on input "Applicant Email Id:" at bounding box center [251, 97] width 97 height 17
type input "[EMAIL_ADDRESS][DOMAIN_NAME]"
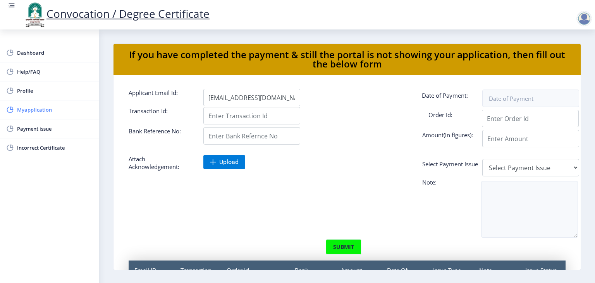
click at [29, 106] on span "Myapplication" at bounding box center [55, 109] width 76 height 9
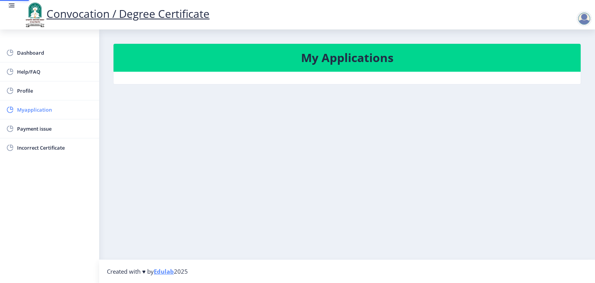
click at [29, 106] on span "Myapplication" at bounding box center [55, 109] width 76 height 9
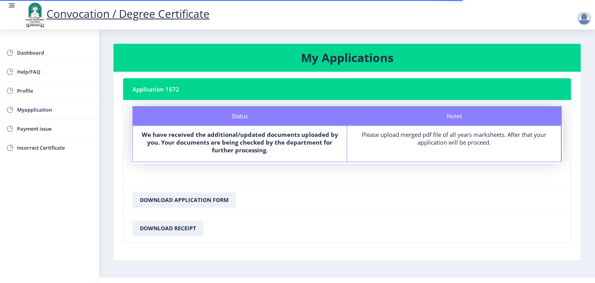
scroll to position [17, 0]
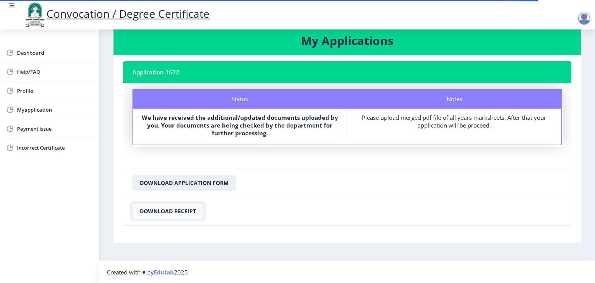
click at [165, 208] on button "Download Receipt" at bounding box center [167, 210] width 71 height 15
click at [349, 191] on nb-card-footer "Download Application Form" at bounding box center [346, 182] width 447 height 28
click at [39, 92] on span "Profile" at bounding box center [55, 90] width 76 height 9
select select
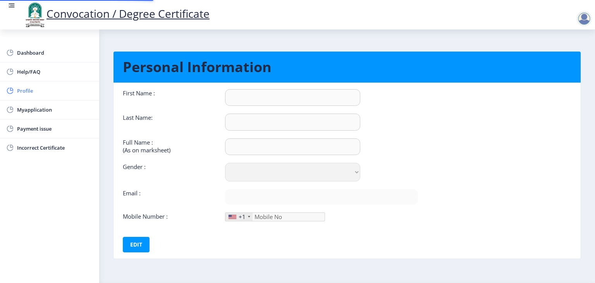
type input "[PERSON_NAME]"
type input "Shinde"
type input "[PERSON_NAME] [PERSON_NAME]"
select select "[DEMOGRAPHIC_DATA]"
type input "[EMAIL_ADDRESS][DOMAIN_NAME]"
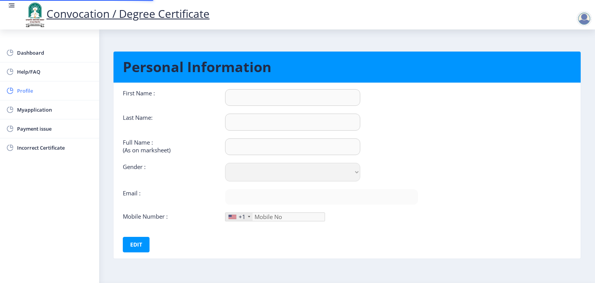
type input "7841058533"
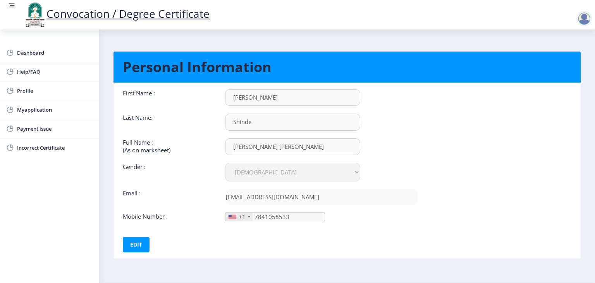
scroll to position [22, 0]
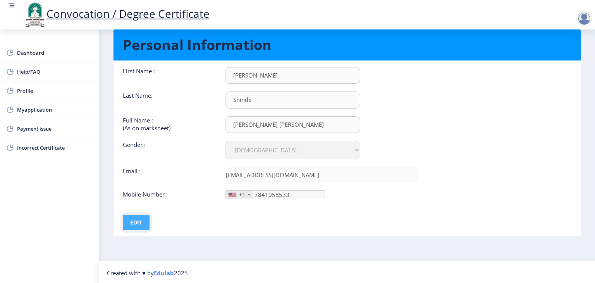
click at [132, 222] on button "Edit" at bounding box center [136, 221] width 27 height 15
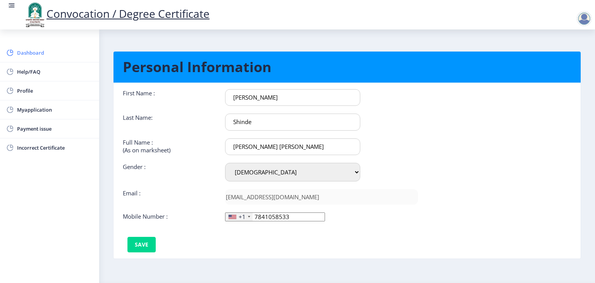
click at [52, 50] on span "Dashboard" at bounding box center [55, 52] width 76 height 9
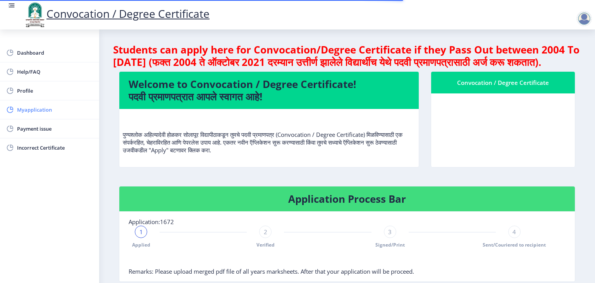
click at [42, 111] on span "Myapplication" at bounding box center [55, 109] width 76 height 9
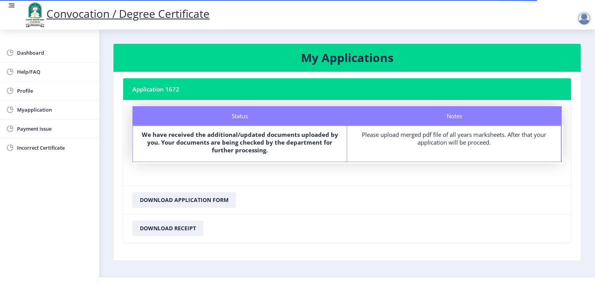
click at [149, 72] on nb-card-body "Application 1672 Status Notes Status We have received the additional/updated do…" at bounding box center [346, 166] width 467 height 189
click at [159, 92] on nb-card-header "Application 1672" at bounding box center [346, 89] width 447 height 22
click at [233, 121] on div "Status" at bounding box center [239, 115] width 214 height 19
click at [31, 115] on link "Myapplication" at bounding box center [49, 109] width 99 height 19
click at [32, 115] on link "Myapplication" at bounding box center [49, 109] width 99 height 19
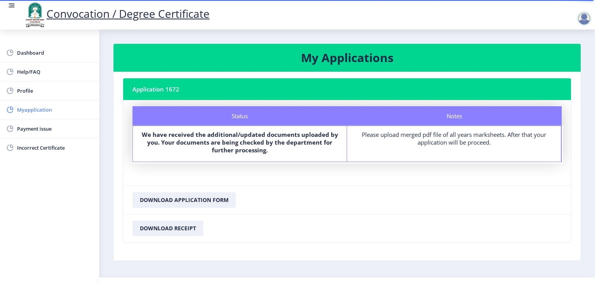
click at [32, 115] on link "Myapplication" at bounding box center [49, 109] width 99 height 19
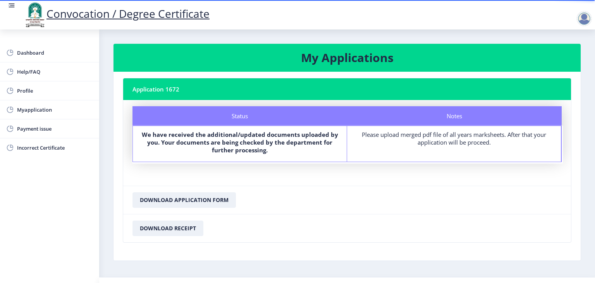
click at [265, 151] on b "We have received the additional/updated documents uploaded by you. Your documen…" at bounding box center [240, 141] width 196 height 23
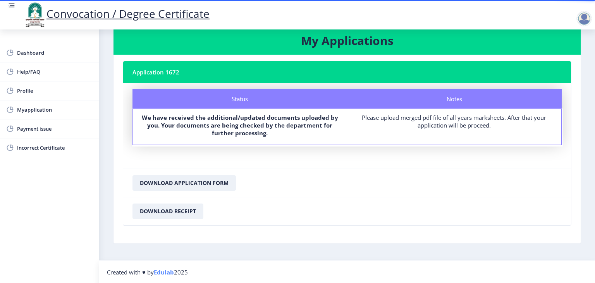
click at [187, 68] on nb-card-header "Application 1672" at bounding box center [346, 72] width 447 height 22
click at [56, 111] on span "Myapplication" at bounding box center [55, 109] width 76 height 9
click at [37, 134] on link "Payment issue" at bounding box center [49, 128] width 99 height 19
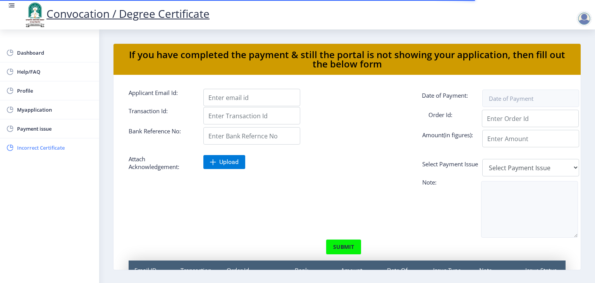
click at [37, 153] on link "Incorrect Certificate" at bounding box center [49, 147] width 99 height 19
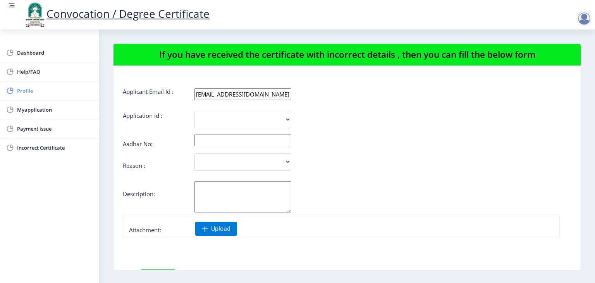
click at [37, 88] on span "Profile" at bounding box center [55, 90] width 76 height 9
select select
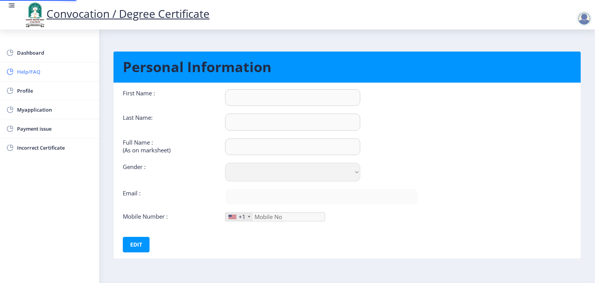
type input "[PERSON_NAME]"
type input "Shinde"
type input "[PERSON_NAME] [PERSON_NAME]"
select select "[DEMOGRAPHIC_DATA]"
type input "[EMAIL_ADDRESS][DOMAIN_NAME]"
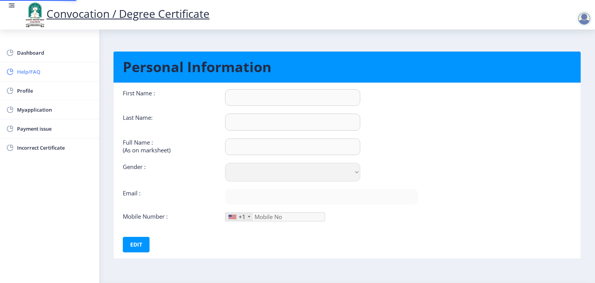
type input "7841058533"
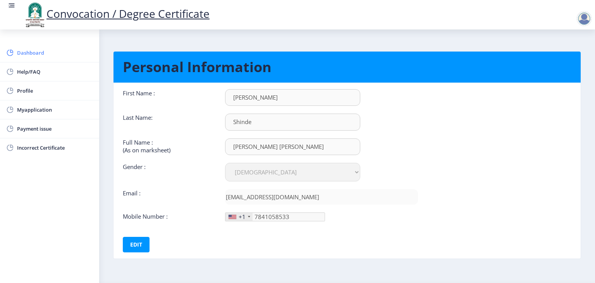
click at [34, 47] on link "Dashboard" at bounding box center [49, 52] width 99 height 19
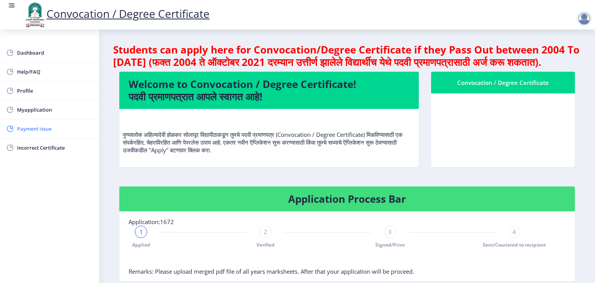
click at [50, 129] on span "Payment issue" at bounding box center [55, 128] width 76 height 9
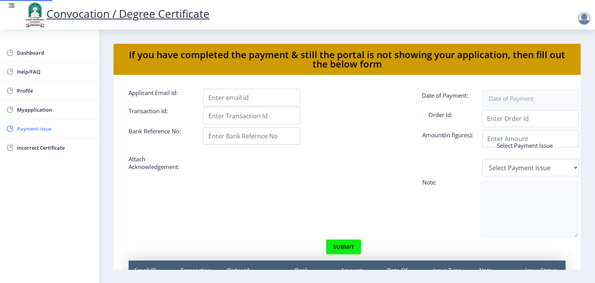
click at [50, 129] on span "Payment issue" at bounding box center [55, 128] width 76 height 9
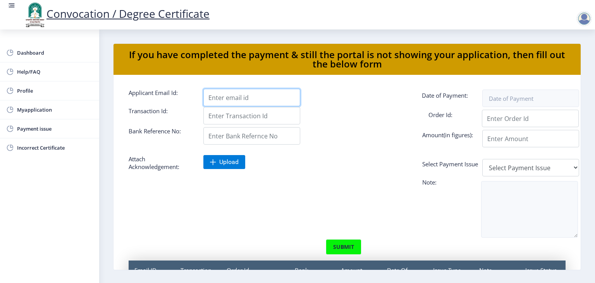
click at [229, 100] on input "Applicant Email Id:" at bounding box center [251, 97] width 97 height 17
type input "[EMAIL_ADDRESS][DOMAIN_NAME]"
click at [258, 112] on input "Applicant Email Id:" at bounding box center [251, 115] width 97 height 17
paste input "74791"
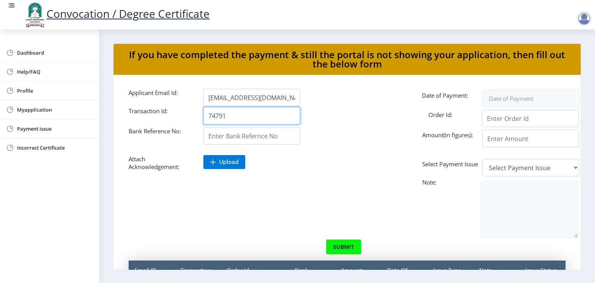
type input "74791"
click at [247, 132] on input "Applicant Email Id:" at bounding box center [251, 135] width 97 height 17
click at [197, 190] on form "Applicant Email Id: shindeamruta758@gmail.com Date of Payment: Transaction Id: …" at bounding box center [347, 204] width 448 height 230
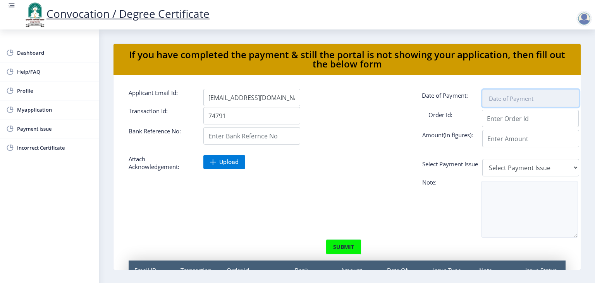
click at [527, 98] on input at bounding box center [530, 97] width 97 height 17
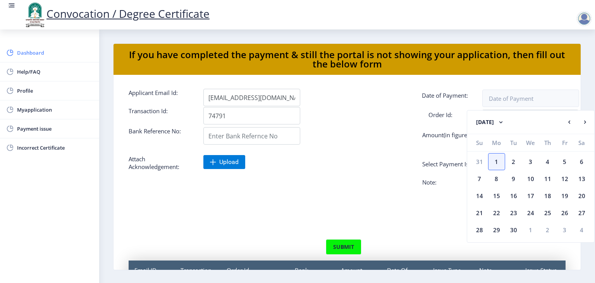
click at [33, 53] on span "Dashboard" at bounding box center [55, 52] width 76 height 9
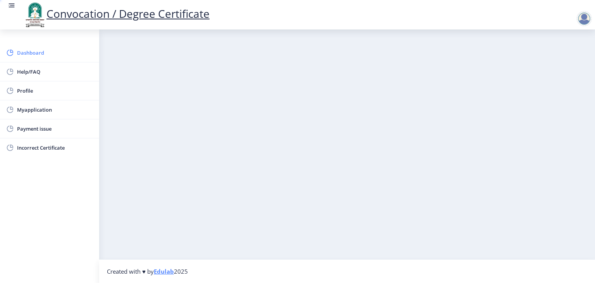
click at [33, 53] on span "Dashboard" at bounding box center [55, 52] width 76 height 9
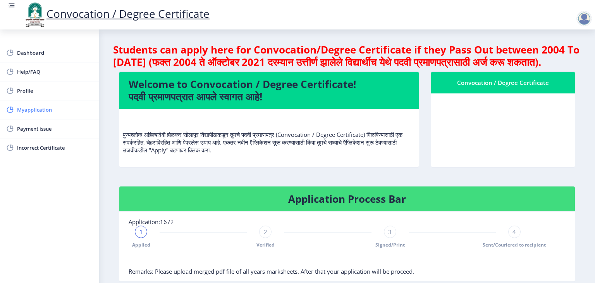
click at [38, 106] on span "Myapplication" at bounding box center [55, 109] width 76 height 9
